Goal: Entertainment & Leisure: Consume media (video, audio)

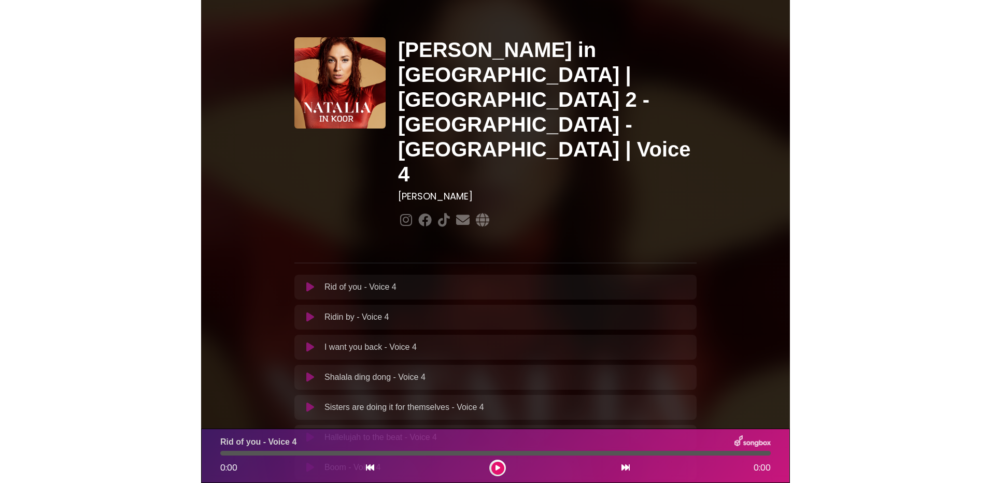
scroll to position [52, 0]
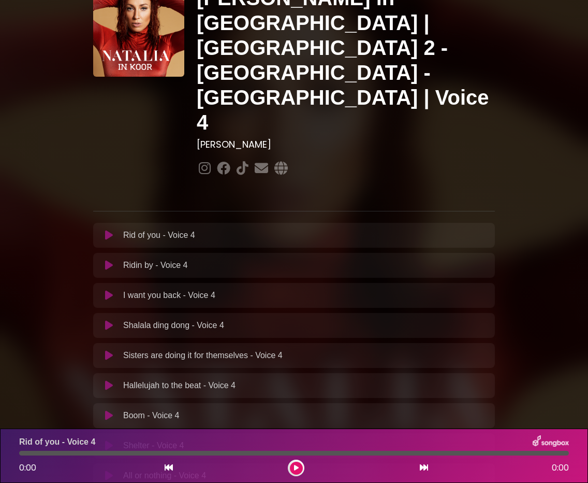
click at [112, 350] on icon at bounding box center [109, 355] width 8 height 10
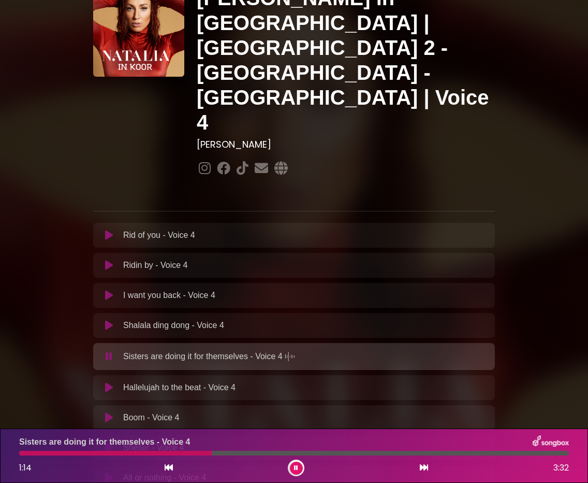
click at [295, 465] on icon at bounding box center [296, 468] width 4 height 6
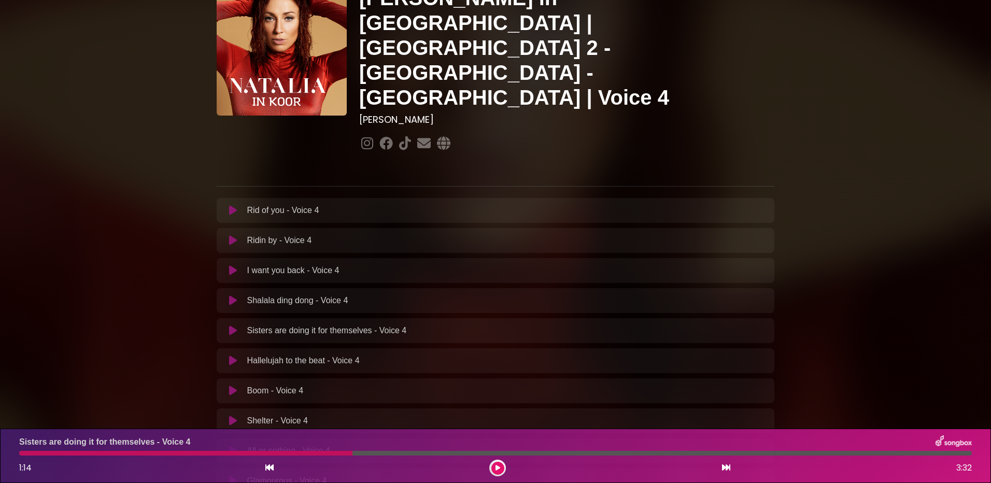
click at [233, 385] on icon at bounding box center [233, 390] width 8 height 10
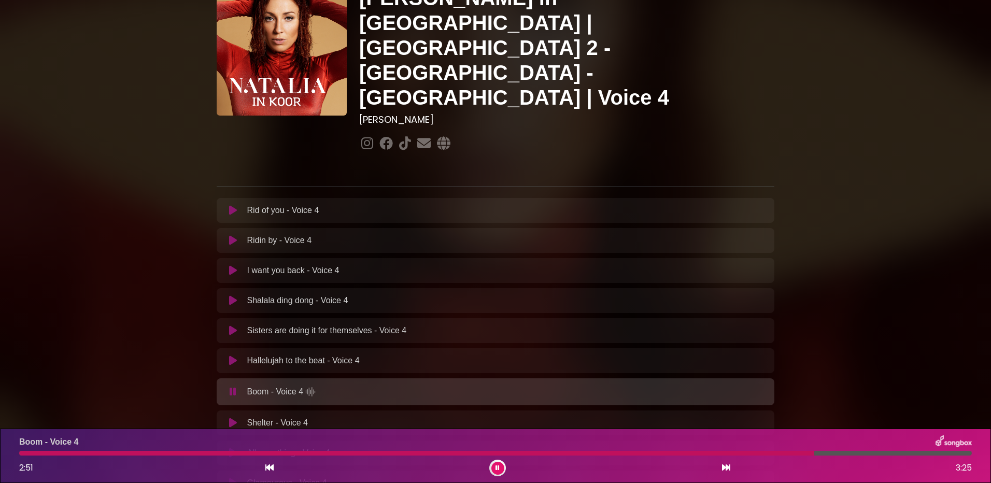
click at [34, 453] on div at bounding box center [416, 453] width 795 height 5
click at [252, 453] on div at bounding box center [414, 453] width 791 height 5
click at [496, 464] on button at bounding box center [497, 468] width 13 height 13
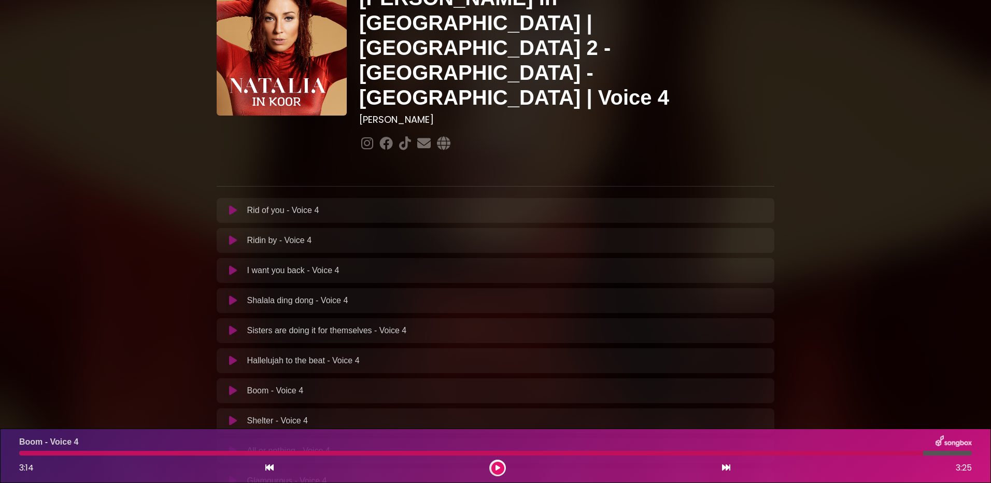
click at [271, 384] on p "Boom - Voice 4 Loading Track..." at bounding box center [275, 390] width 56 height 12
click at [237, 385] on button at bounding box center [233, 390] width 20 height 10
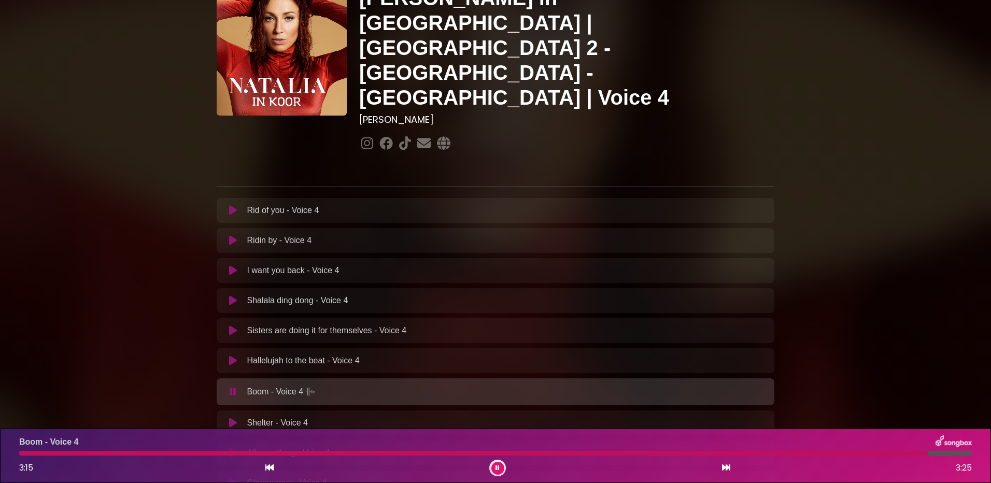
click at [588, 449] on div "Boom - Voice 4 3:15 3:25" at bounding box center [495, 455] width 965 height 41
click at [588, 454] on div at bounding box center [474, 453] width 911 height 5
click at [588, 451] on div at bounding box center [346, 453] width 654 height 5
click at [499, 465] on icon at bounding box center [497, 468] width 4 height 6
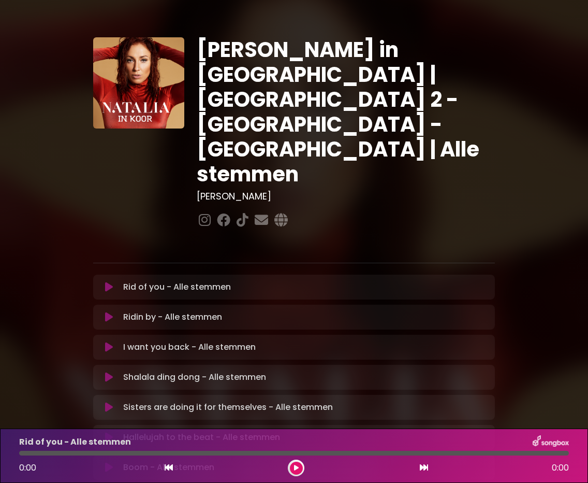
click at [110, 402] on icon at bounding box center [109, 407] width 8 height 10
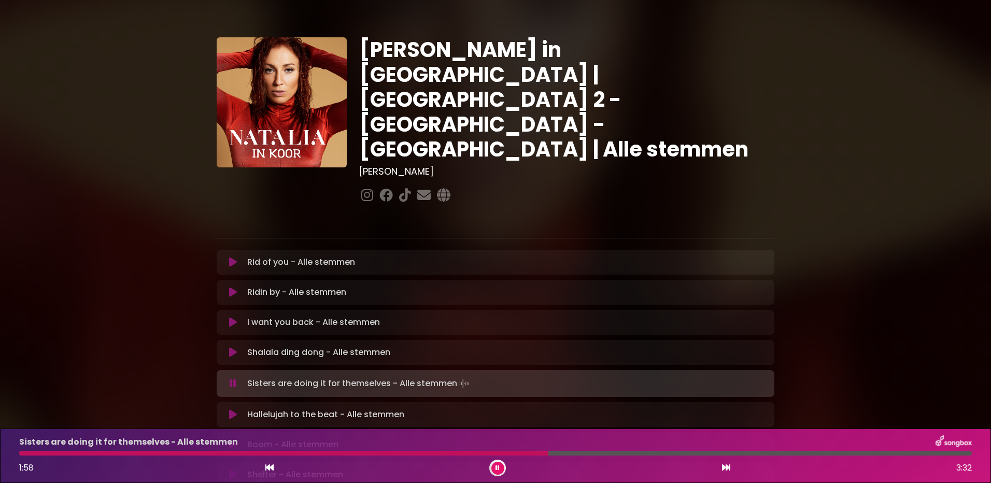
click at [184, 452] on div at bounding box center [283, 453] width 529 height 5
click at [263, 454] on div at bounding box center [495, 453] width 952 height 5
click at [421, 455] on div at bounding box center [254, 453] width 470 height 5
click at [261, 454] on div at bounding box center [277, 453] width 517 height 5
click at [242, 452] on div at bounding box center [303, 453] width 568 height 5
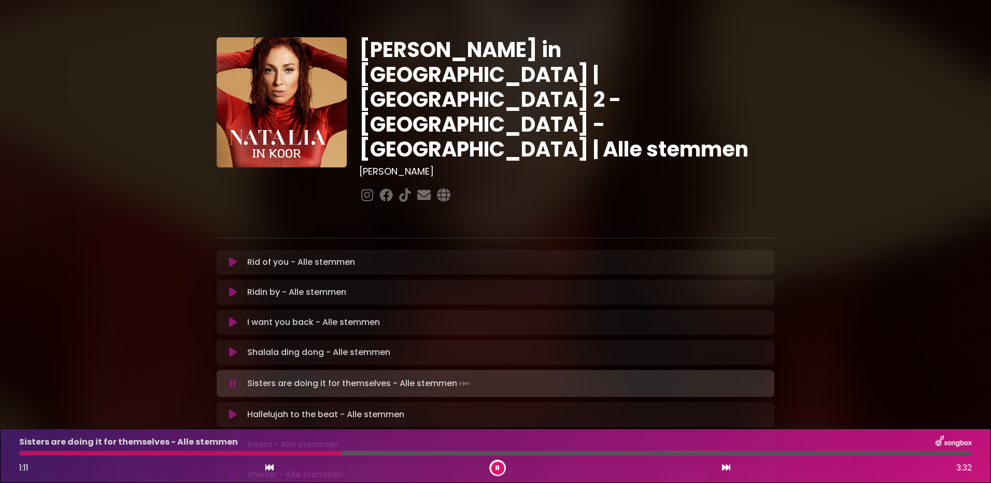
click at [259, 453] on div at bounding box center [180, 453] width 322 height 5
click at [251, 454] on div at bounding box center [213, 453] width 388 height 5
click at [251, 451] on div at bounding box center [274, 453] width 510 height 5
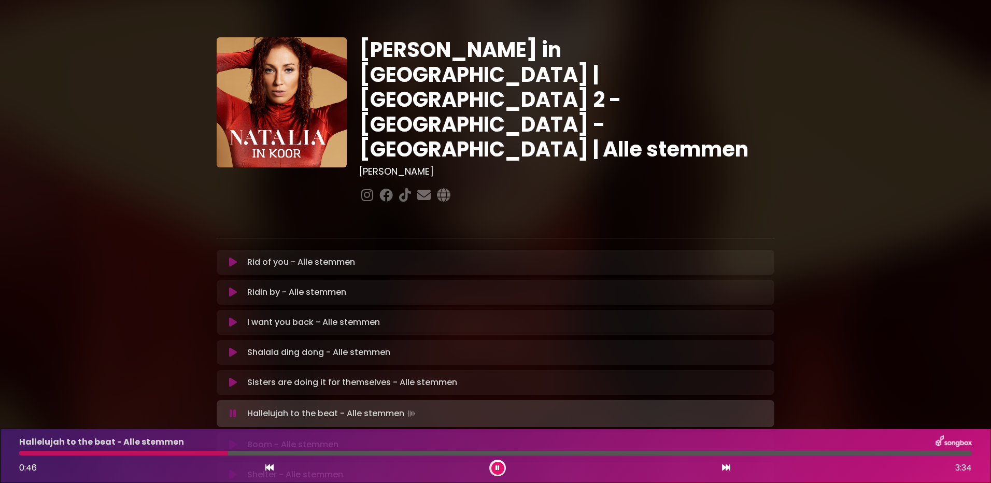
click at [229, 439] on icon at bounding box center [233, 444] width 8 height 10
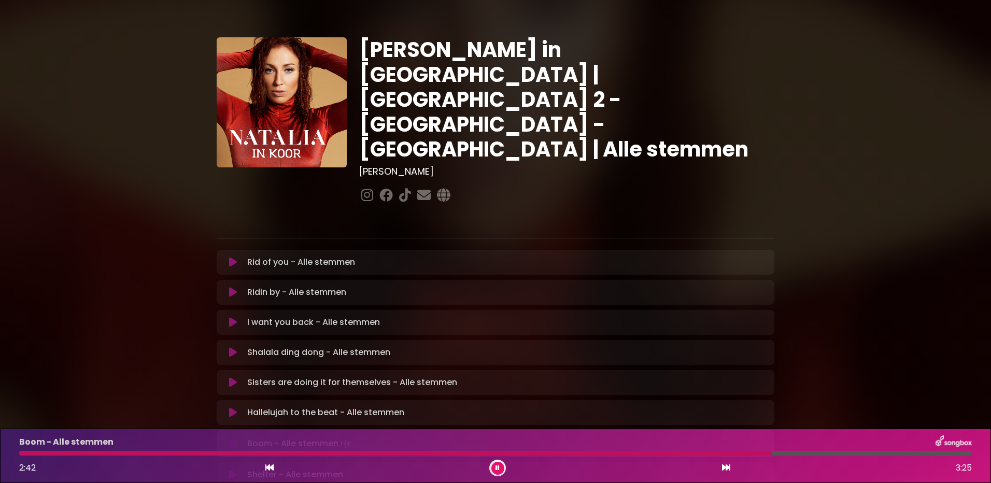
click at [498, 465] on icon at bounding box center [497, 468] width 4 height 6
click at [235, 437] on icon at bounding box center [233, 442] width 8 height 10
click at [250, 452] on div at bounding box center [402, 453] width 766 height 5
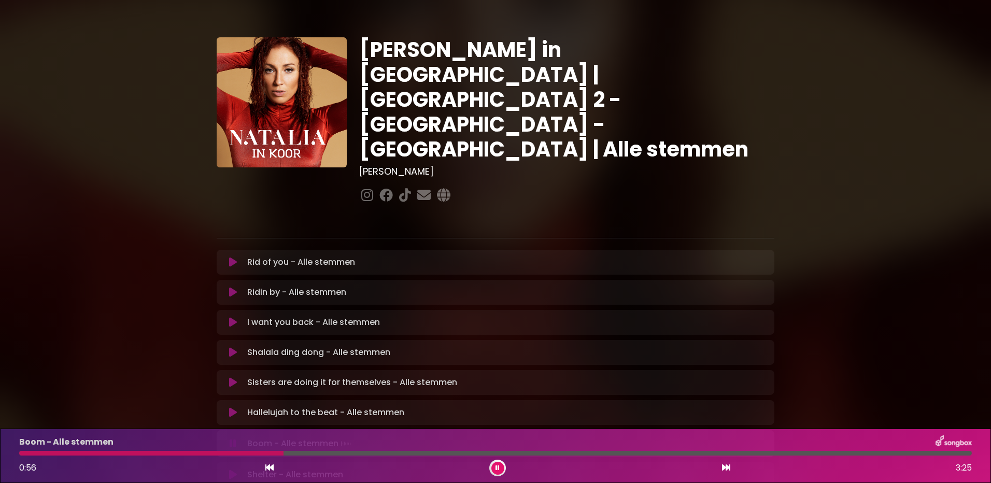
click at [65, 452] on div at bounding box center [151, 453] width 264 height 5
click at [173, 451] on div at bounding box center [110, 453] width 182 height 5
click at [124, 453] on div at bounding box center [71, 453] width 105 height 5
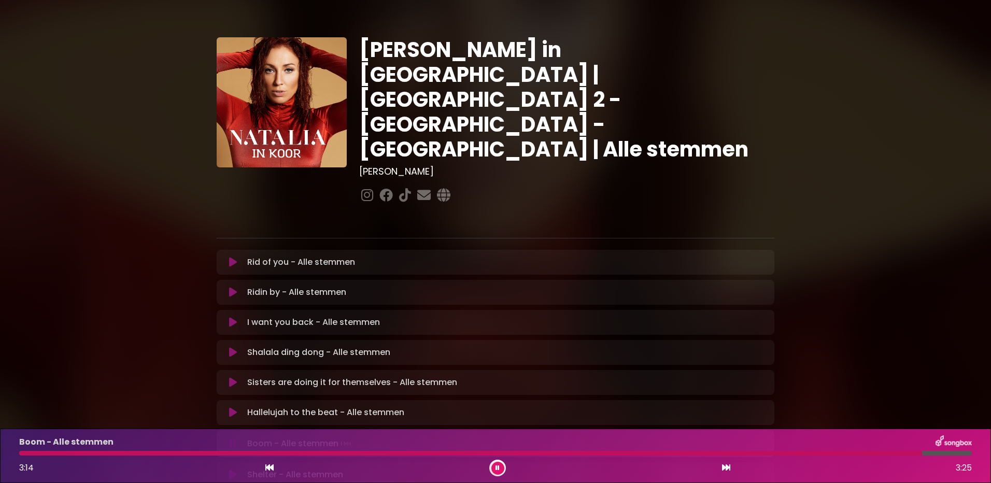
click at [105, 453] on div at bounding box center [470, 453] width 902 height 5
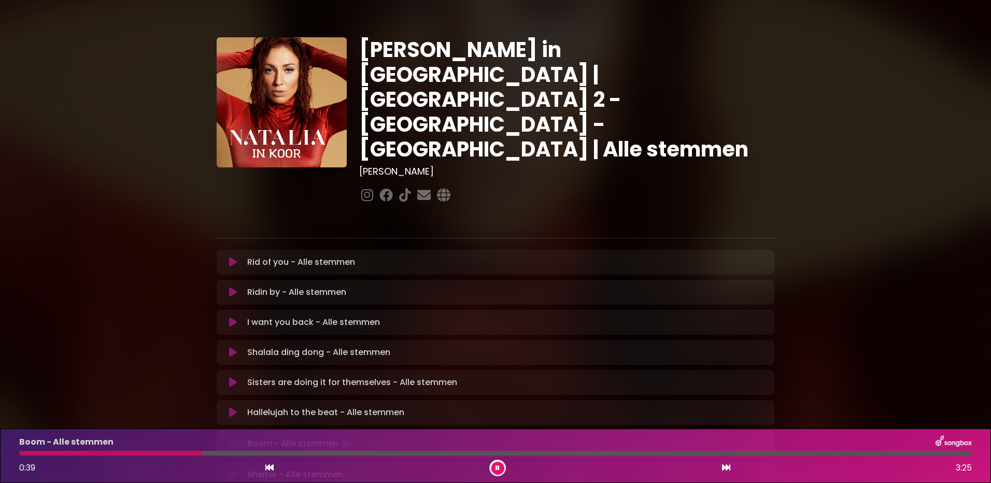
click at [158, 452] on div at bounding box center [110, 453] width 183 height 5
click at [140, 452] on div at bounding box center [108, 453] width 179 height 5
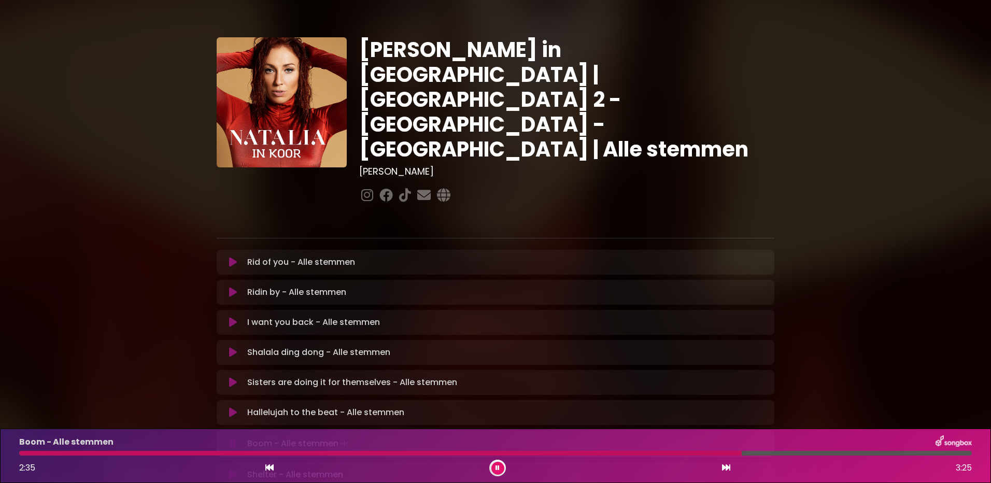
drag, startPoint x: 534, startPoint y: 303, endPoint x: 740, endPoint y: 208, distance: 226.7
click at [583, 453] on div at bounding box center [384, 453] width 730 height 5
click at [582, 452] on div at bounding box center [370, 453] width 703 height 5
click at [588, 454] on div at bounding box center [377, 453] width 717 height 5
click at [588, 454] on div at bounding box center [394, 453] width 750 height 5
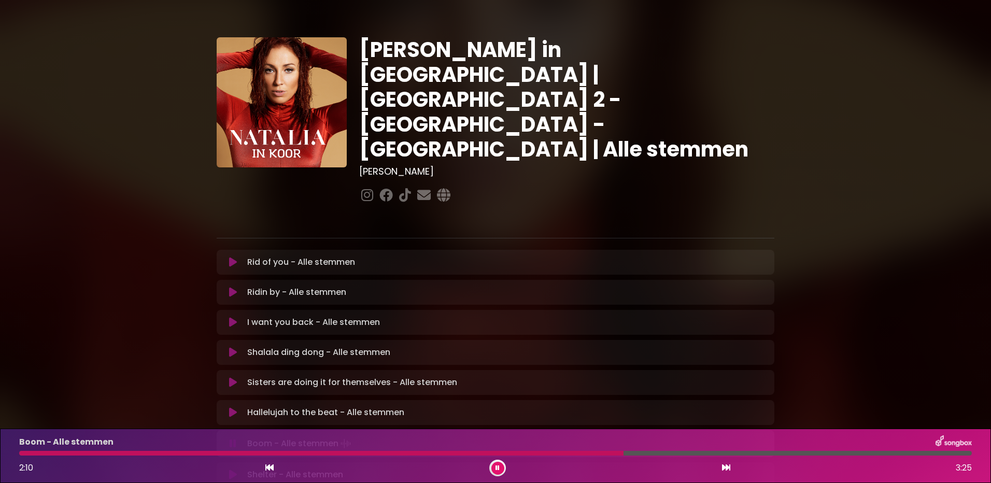
click at [498, 469] on icon at bounding box center [497, 468] width 4 height 6
click at [503, 467] on button at bounding box center [497, 468] width 13 height 13
click at [499, 466] on icon at bounding box center [497, 468] width 4 height 6
